Goal: Download file/media

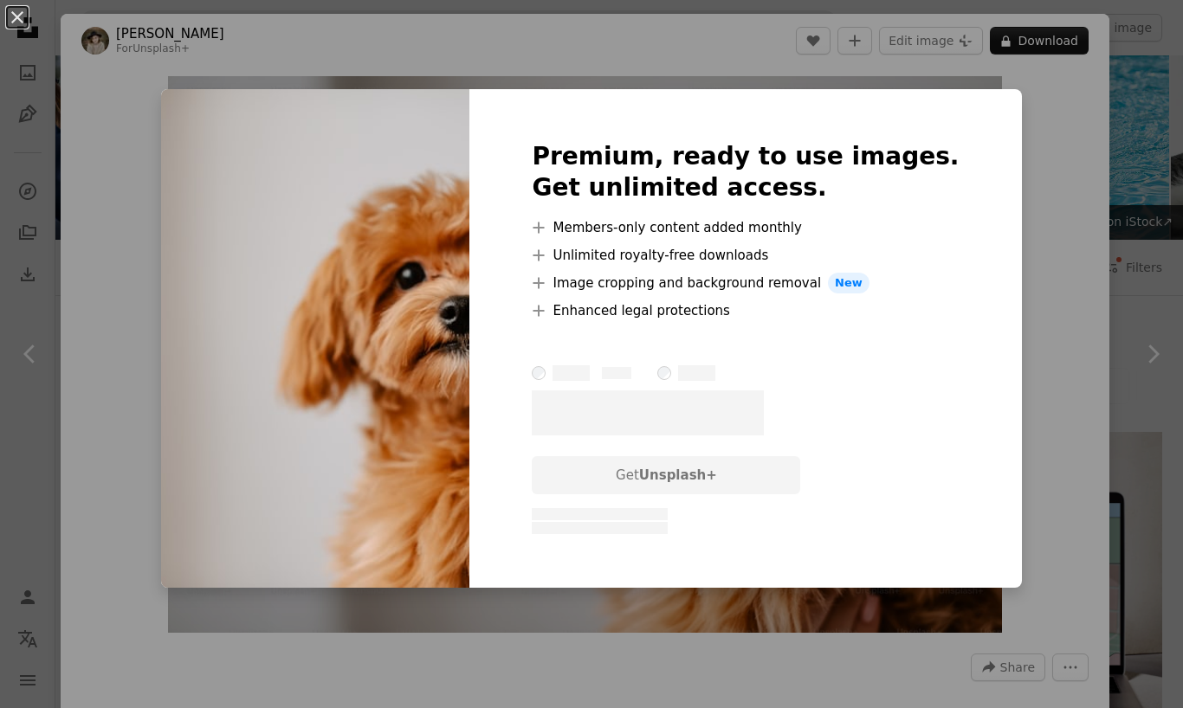
scroll to position [7230, 0]
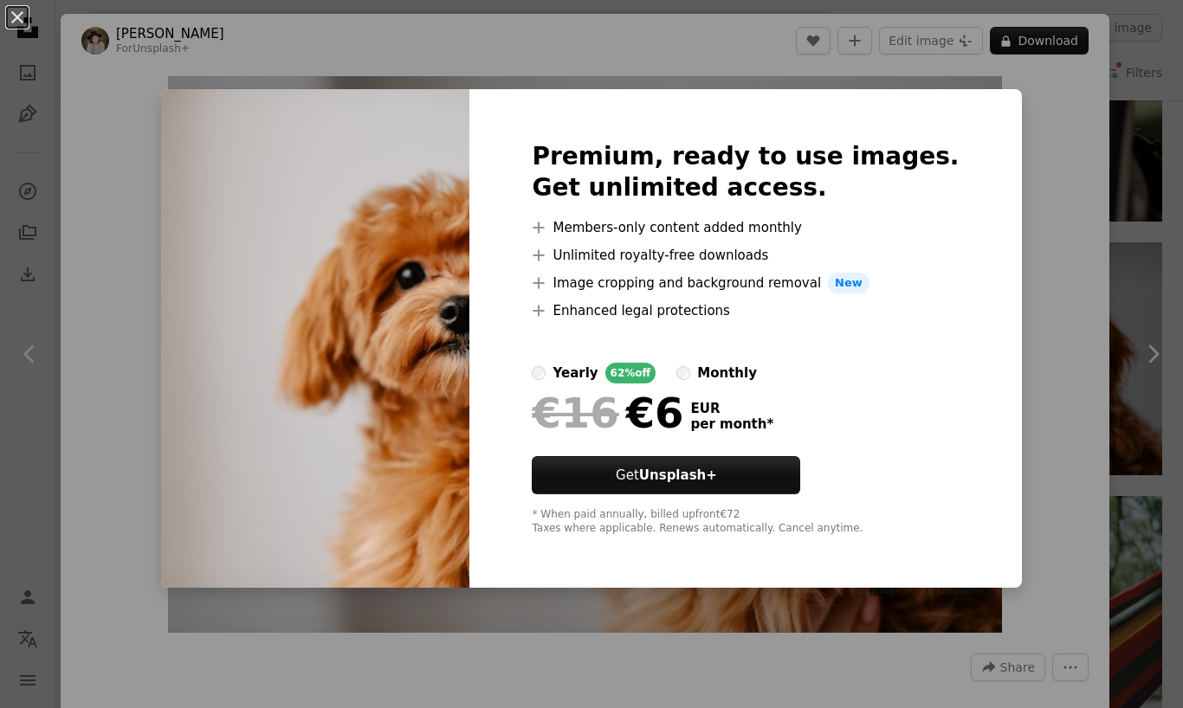
click at [27, 28] on button "An X shape" at bounding box center [17, 17] width 21 height 21
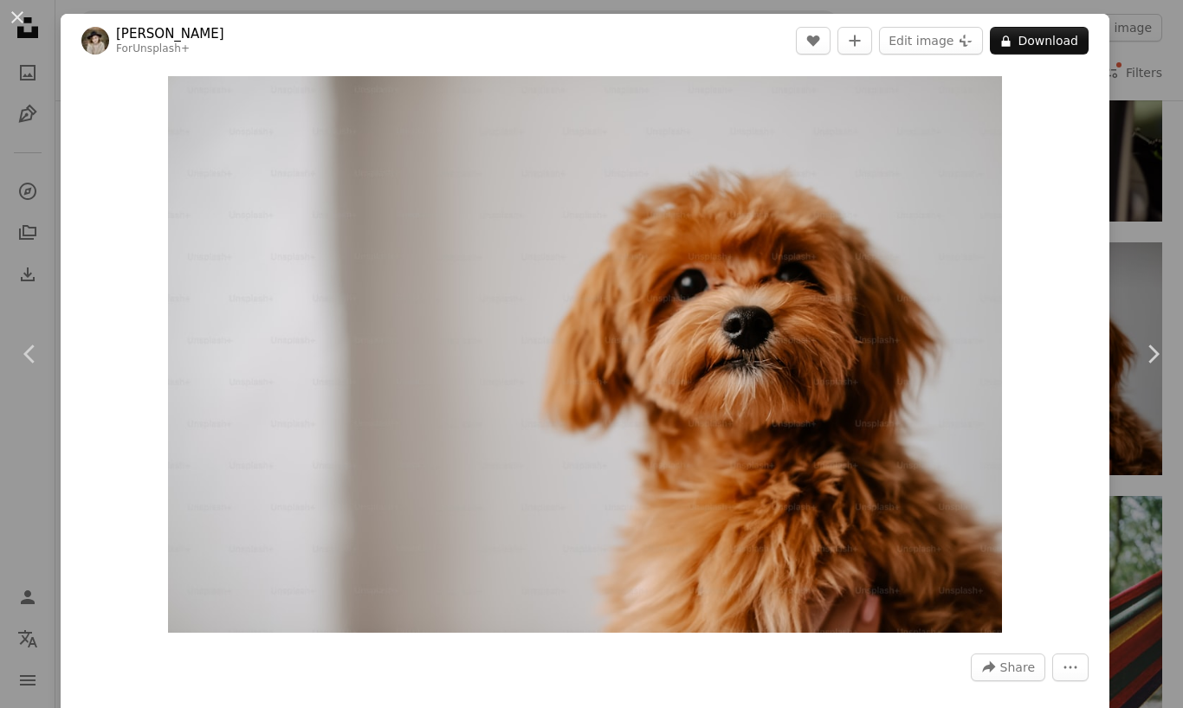
click at [16, 19] on button "An X shape" at bounding box center [17, 17] width 21 height 21
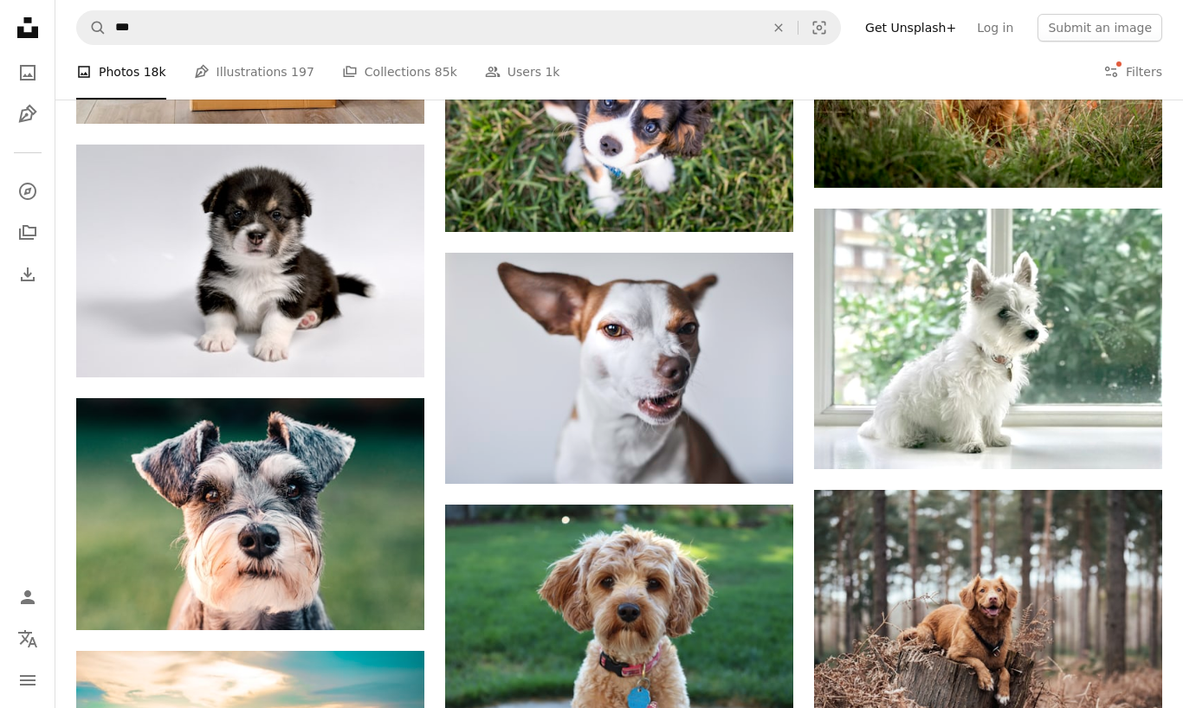
scroll to position [12844, 0]
click at [1037, 324] on img at bounding box center [988, 340] width 348 height 262
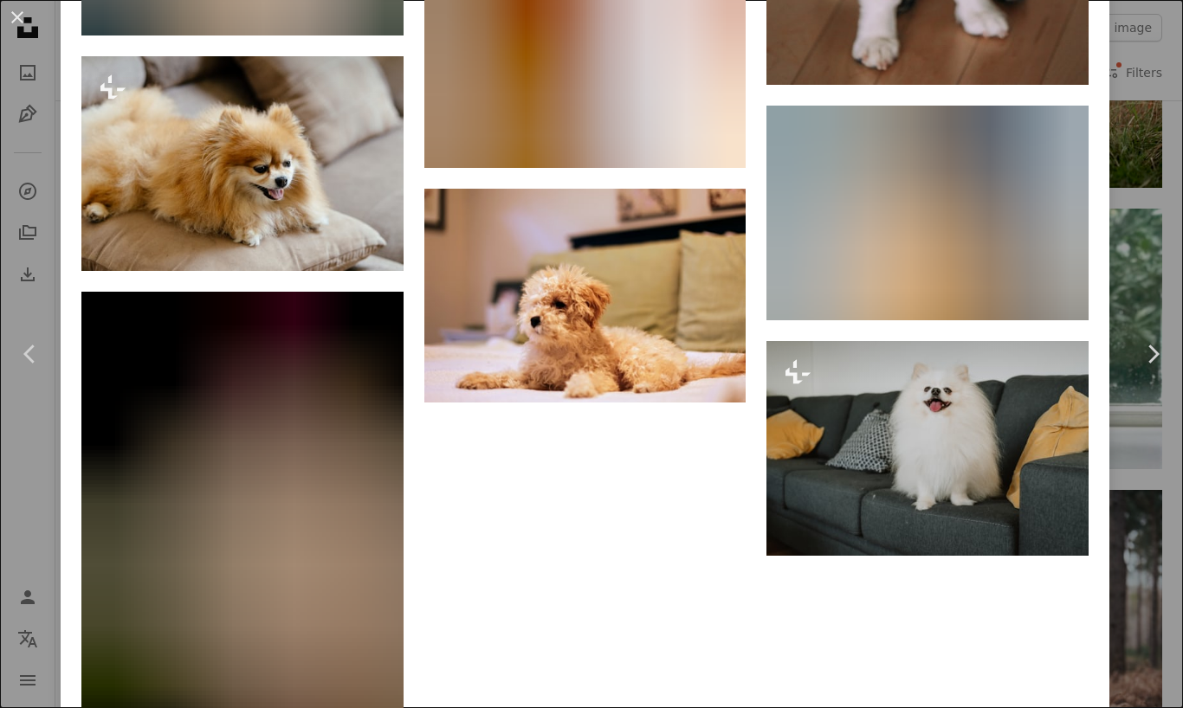
scroll to position [5289, 0]
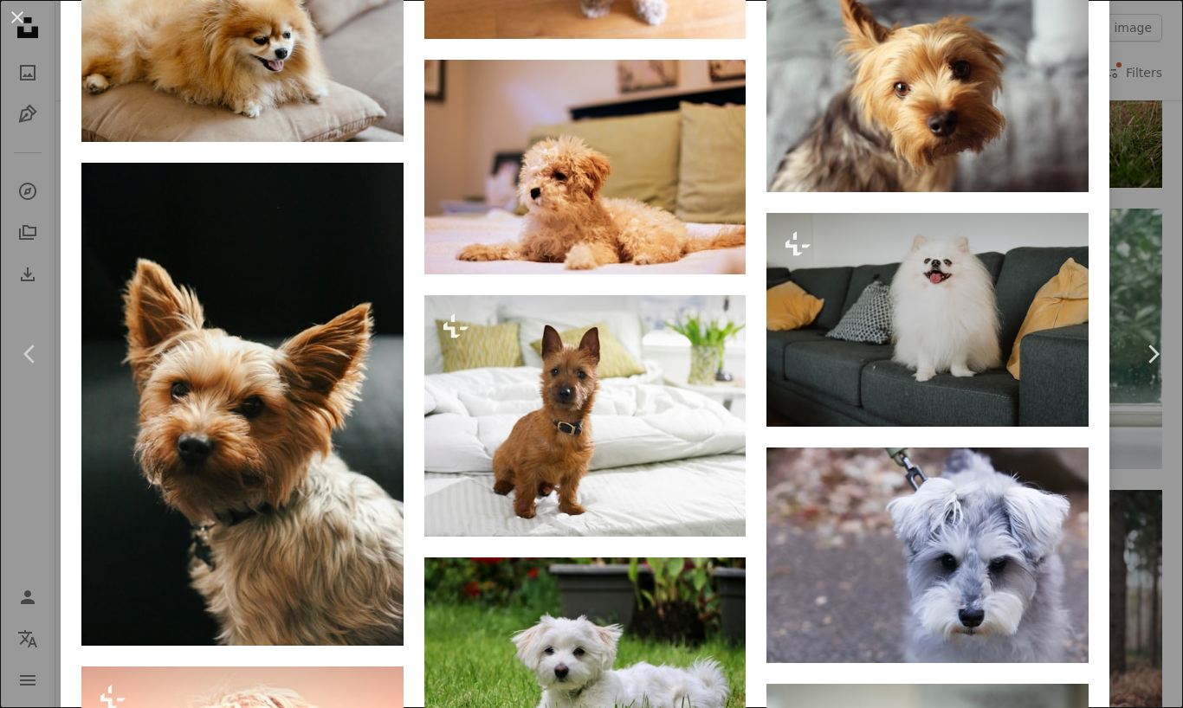
click at [646, 275] on img at bounding box center [585, 167] width 322 height 215
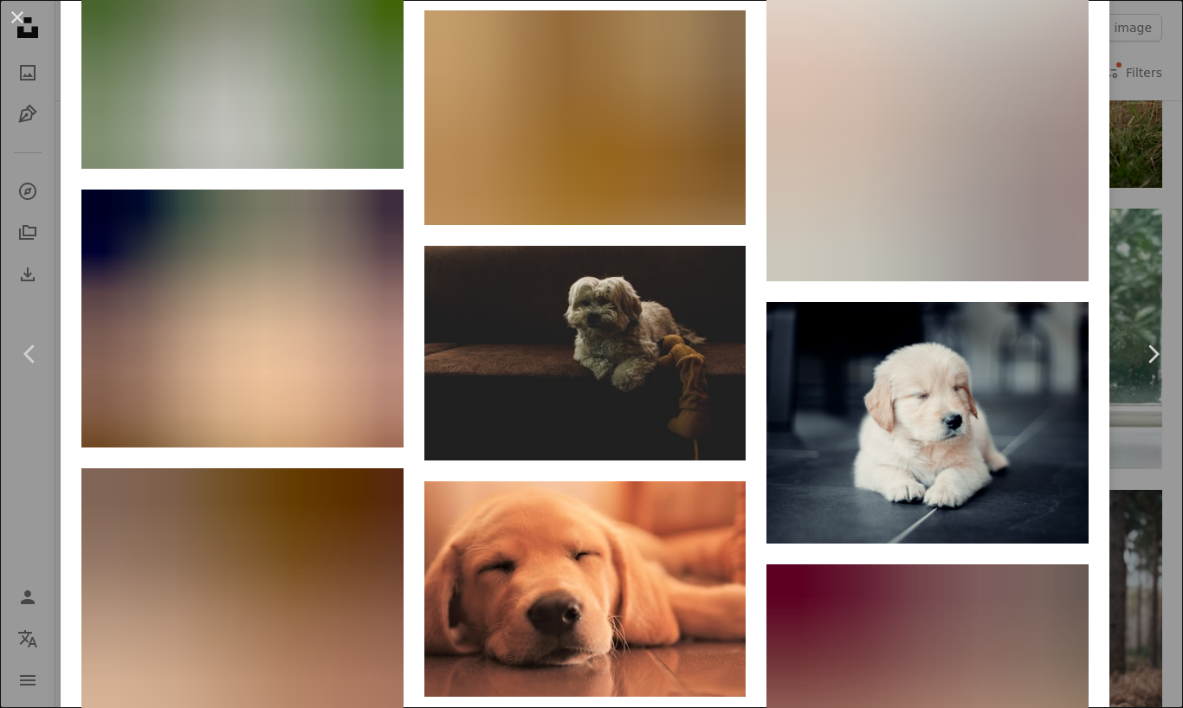
scroll to position [32135, 0]
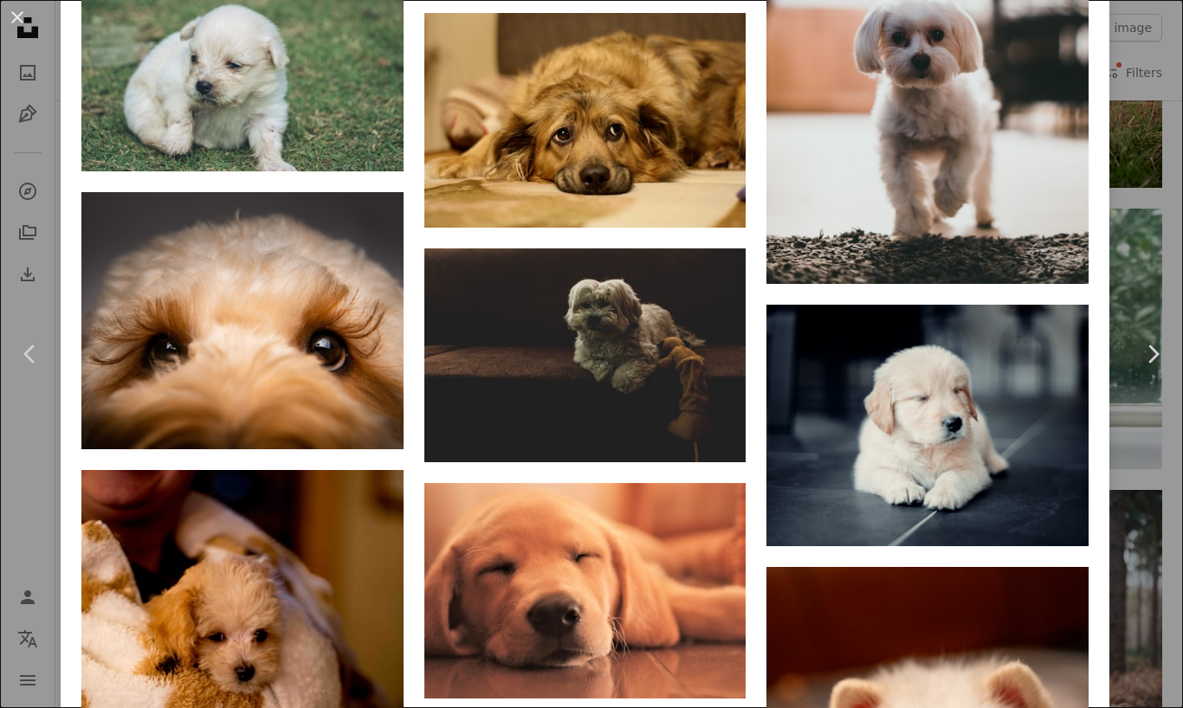
click at [13, 20] on button "An X shape" at bounding box center [17, 17] width 21 height 21
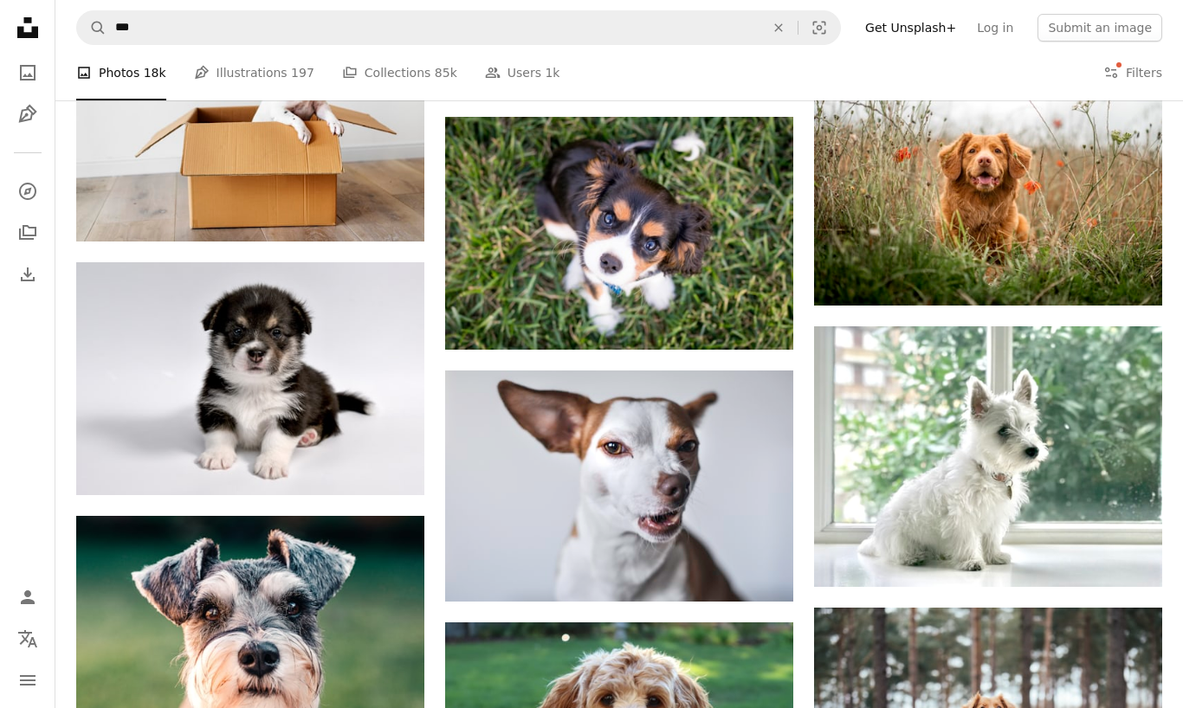
scroll to position [12725, 0]
